Goal: Task Accomplishment & Management: Check status

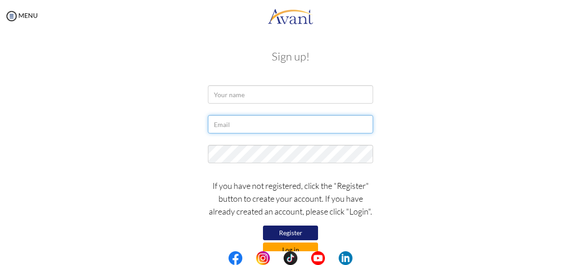
type input "[EMAIL_ADDRESS][DOMAIN_NAME]"
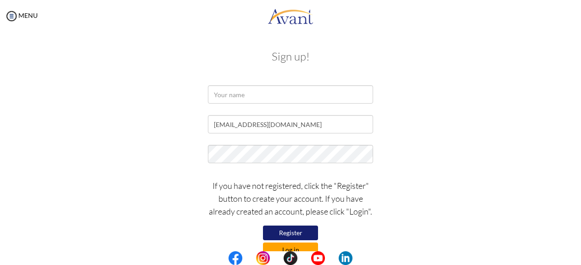
type input "[EMAIL_ADDRESS][DOMAIN_NAME]"
click at [301, 247] on button "Log in" at bounding box center [290, 250] width 55 height 15
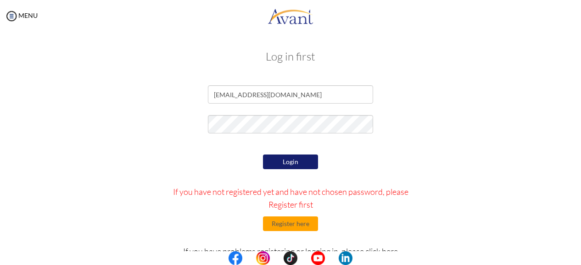
click at [293, 161] on button "Login" at bounding box center [290, 162] width 55 height 15
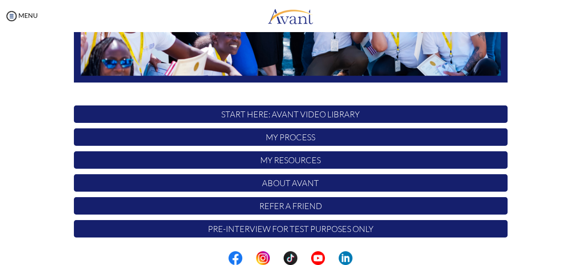
scroll to position [245, 0]
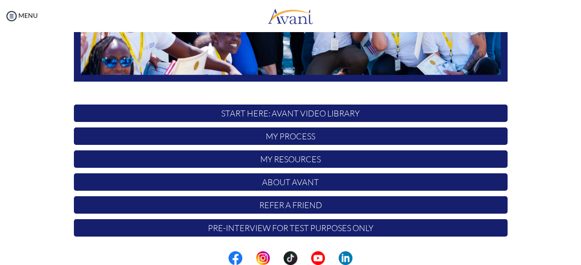
click at [269, 136] on p "My Process" at bounding box center [291, 136] width 434 height 17
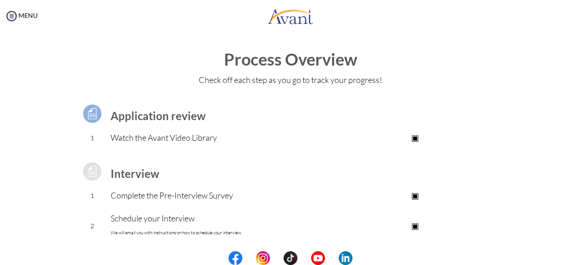
scroll to position [152, 0]
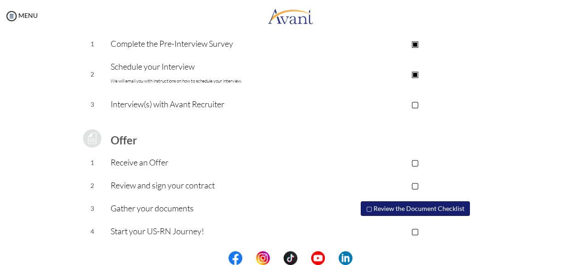
click at [579, 257] on center at bounding box center [290, 259] width 581 height 14
click at [578, 256] on center at bounding box center [290, 259] width 581 height 14
click at [434, 207] on button "▢ Review the Document Checklist" at bounding box center [415, 209] width 109 height 15
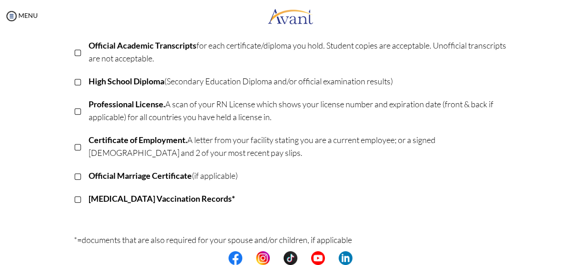
scroll to position [180, 0]
